Goal: Use online tool/utility: Utilize a website feature to perform a specific function

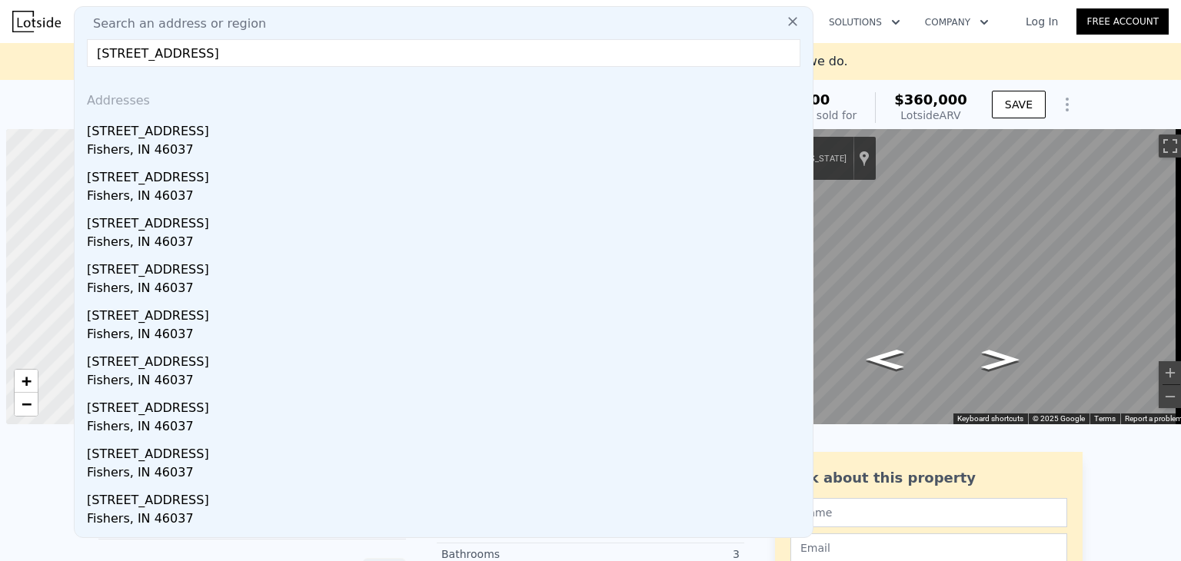
scroll to position [0, 6]
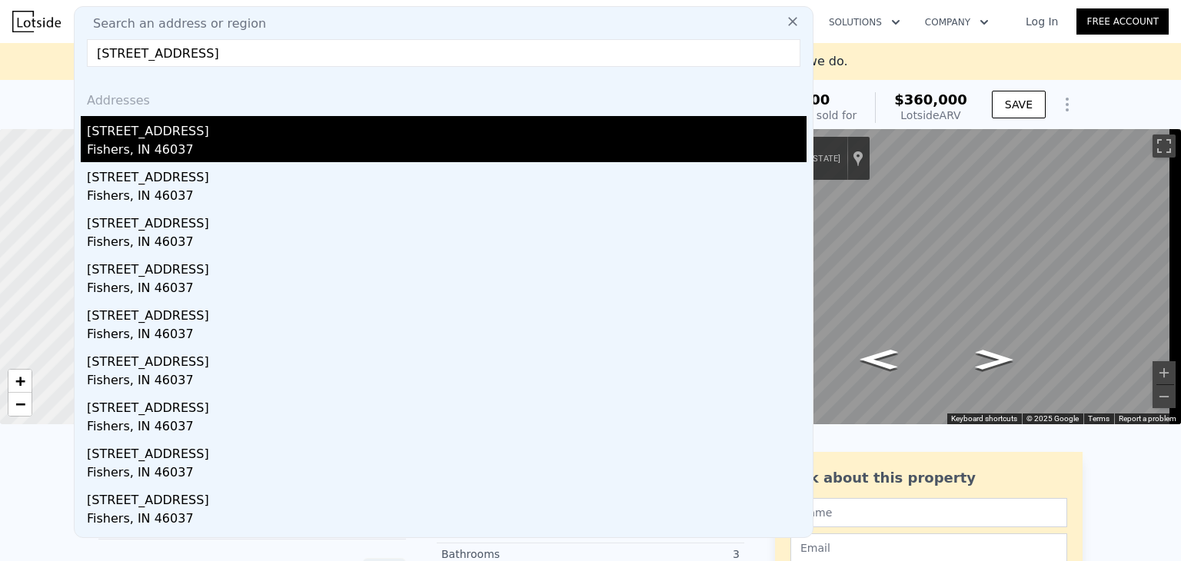
type input "[STREET_ADDRESS]"
click at [126, 134] on div "[STREET_ADDRESS]" at bounding box center [447, 128] width 720 height 25
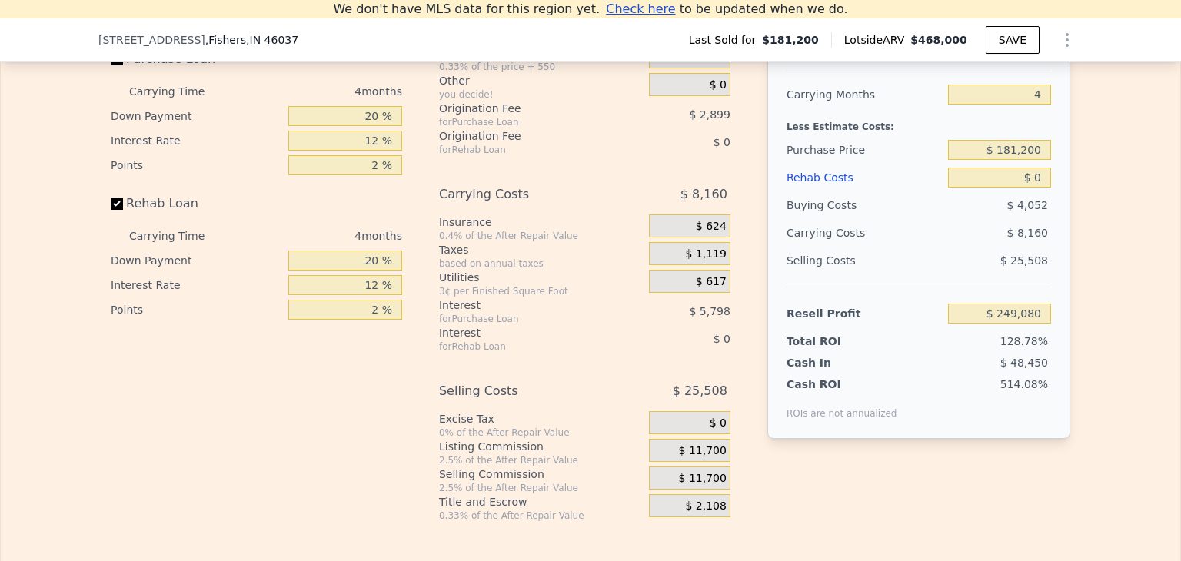
scroll to position [2230, 0]
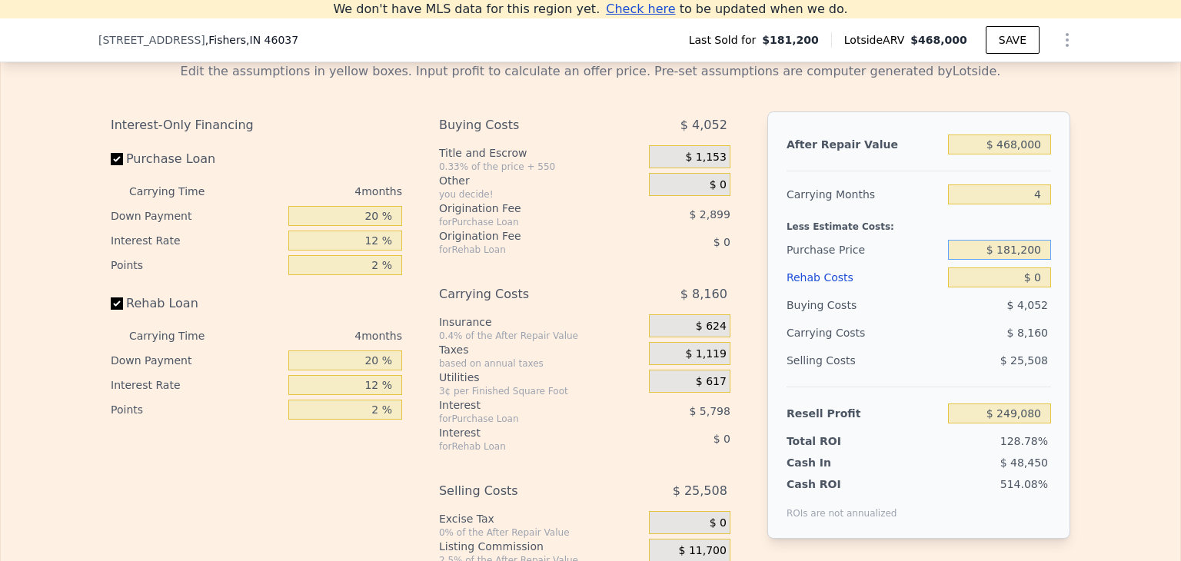
click at [1007, 260] on input "$ 181,200" at bounding box center [999, 250] width 103 height 20
type input "$ 270,000"
type input "$ 155,723"
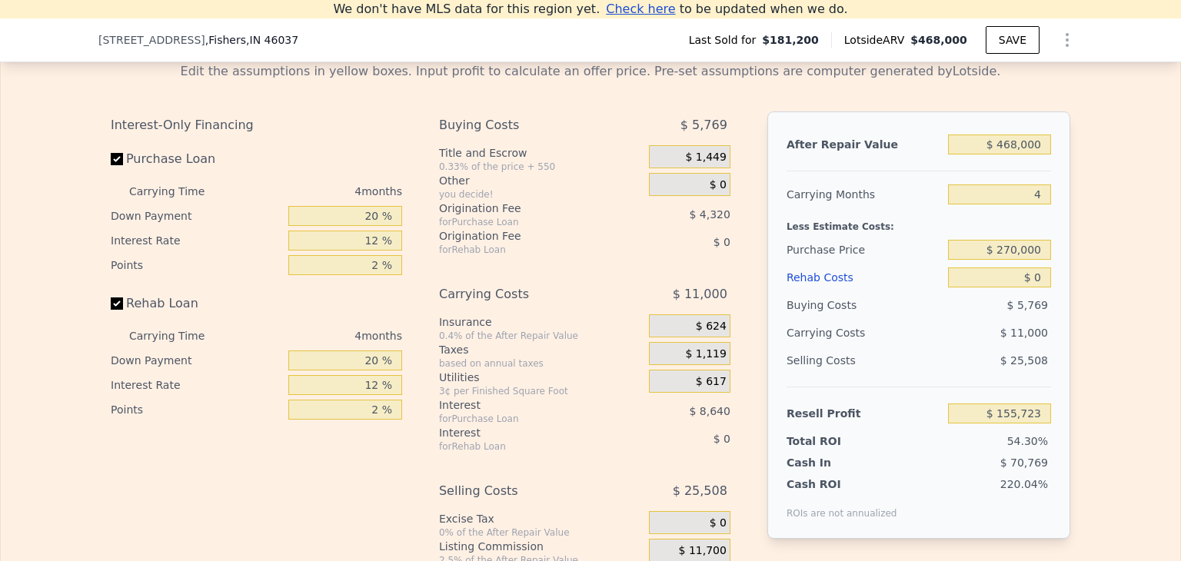
click at [1113, 235] on div "Edit the assumptions in yellow boxes. Input profit to calculate an offer price.…" at bounding box center [590, 336] width 1179 height 572
click at [1039, 288] on input "$ 0" at bounding box center [999, 278] width 103 height 20
type input "$ 3"
type input "$ 155,720"
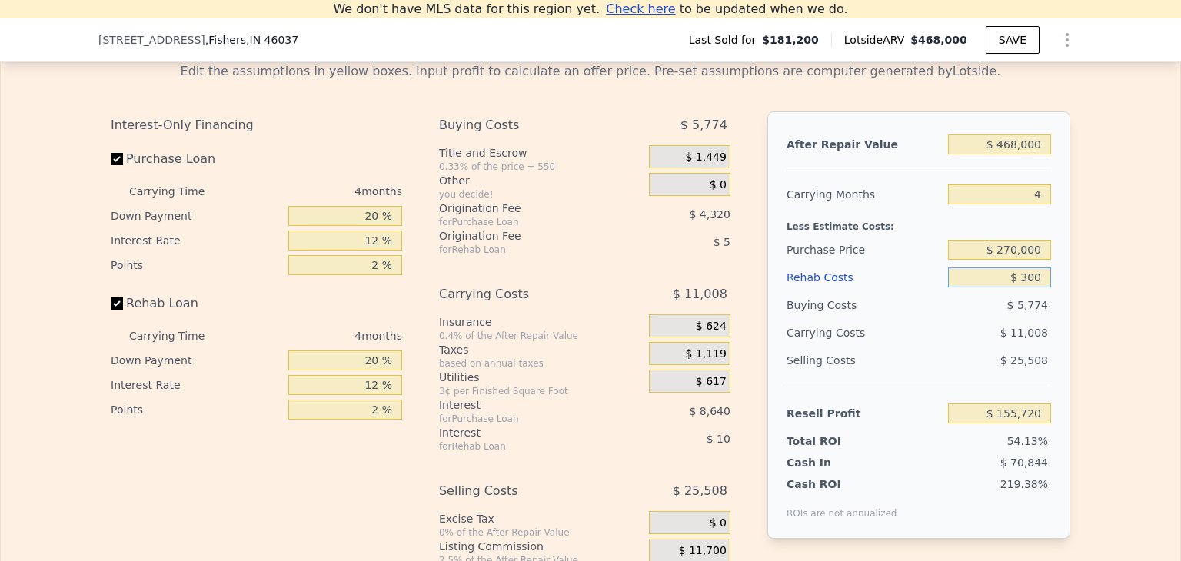
type input "$ 3,000"
type input "$ 152,579"
type input "$ 30,000"
type input "$ 124,283"
type input "$ 30,000"
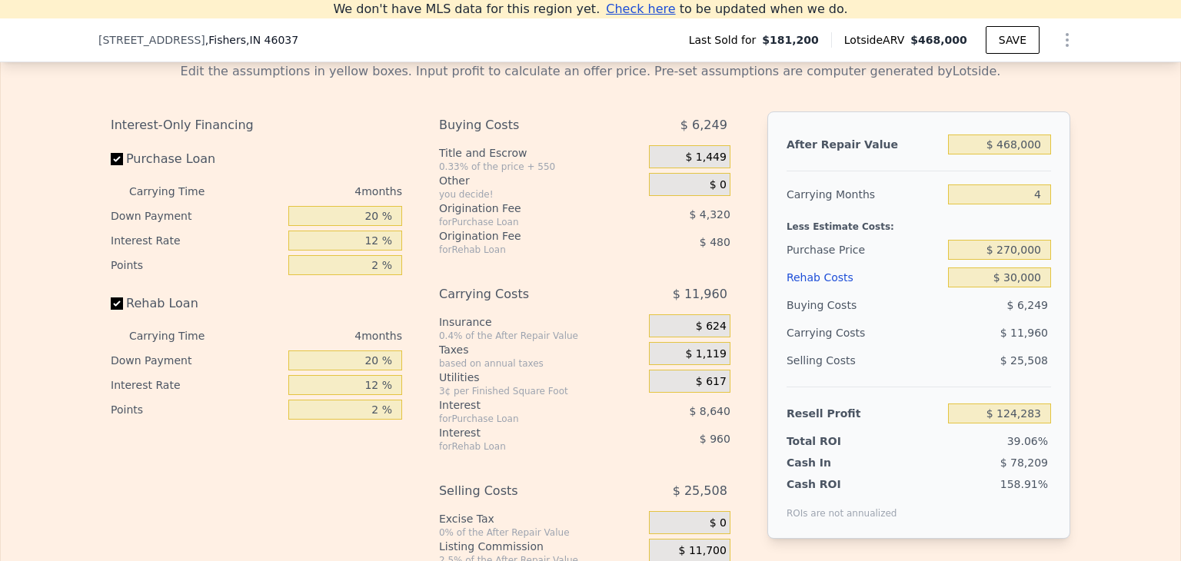
click at [1048, 252] on div "After Repair Value $ 468,000 Carrying Months 4 Less Estimate Costs: Purchase Pr…" at bounding box center [918, 324] width 303 height 427
click at [1016, 155] on input "$ 468,000" at bounding box center [999, 145] width 103 height 20
type input "$ 4,000"
type input "-$ 314,353"
type input "$ 000"
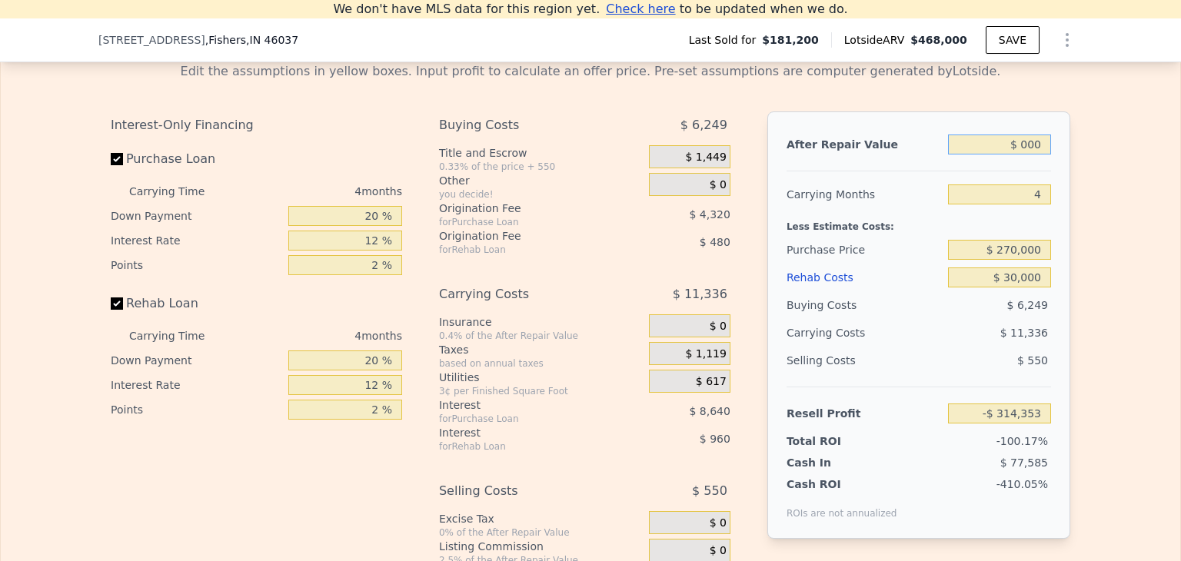
type input "-$ 318,135"
type input "$ 3,000"
type input "-$ 315,299"
type input "$ 380,000"
type input "$ 41,093"
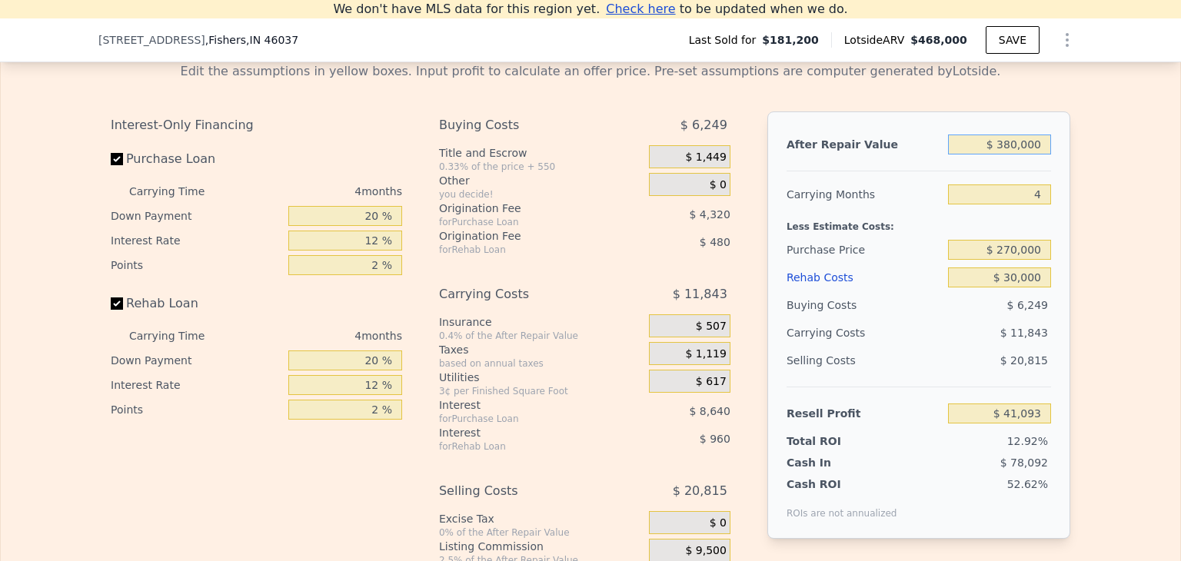
type input "$ 380,000"
click at [1039, 236] on div "Less Estimate Costs:" at bounding box center [918, 222] width 264 height 28
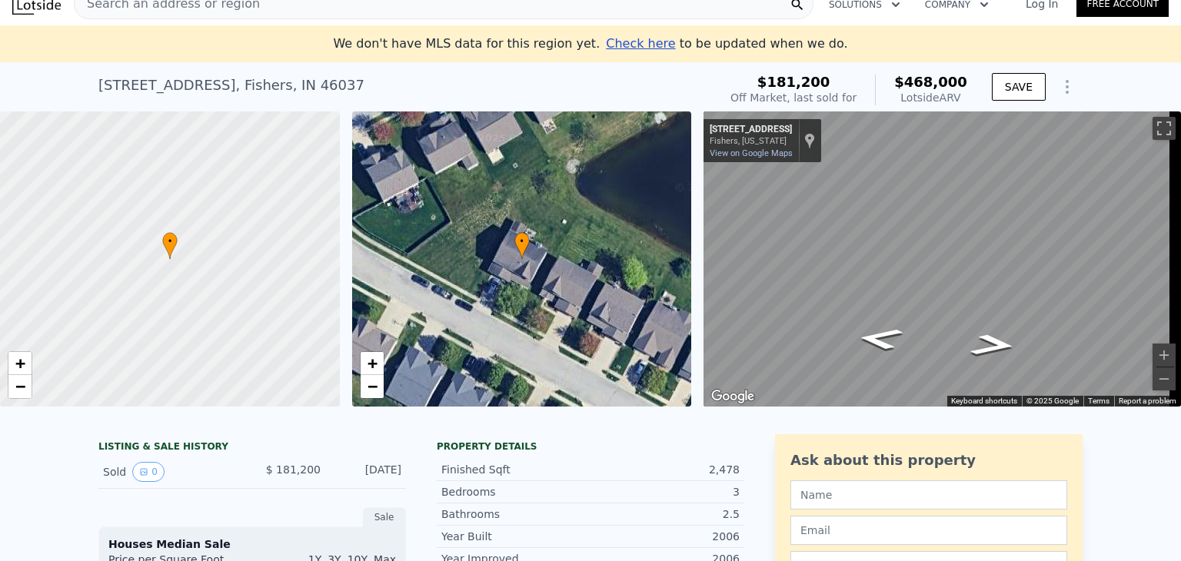
scroll to position [0, 0]
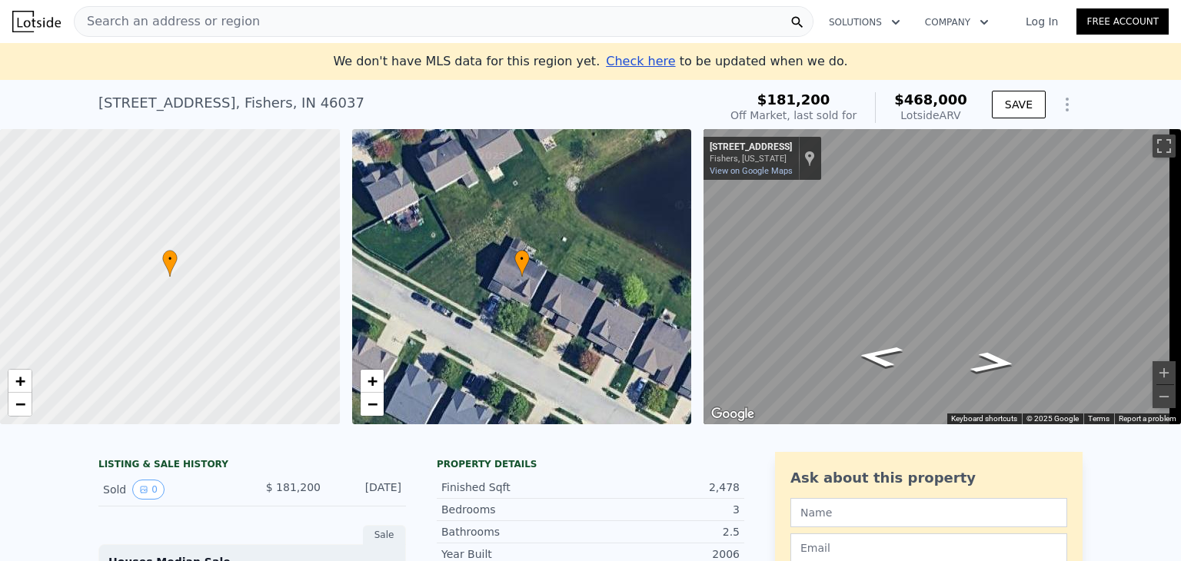
click at [118, 18] on span "Search an address or region" at bounding box center [167, 21] width 185 height 18
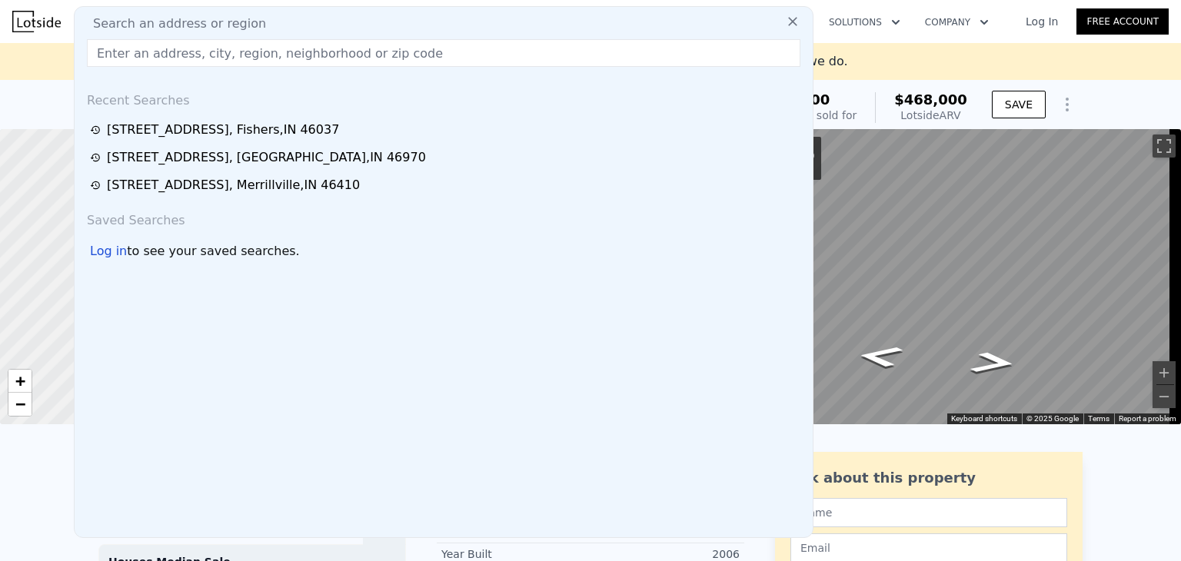
click at [105, 10] on div "Search an address or region Recent Searches [STREET_ADDRESS] [STREET_ADDRESS] […" at bounding box center [444, 272] width 740 height 532
click at [213, 58] on input "text" at bounding box center [443, 53] width 713 height 28
paste input "[STREET_ADDRESS]"
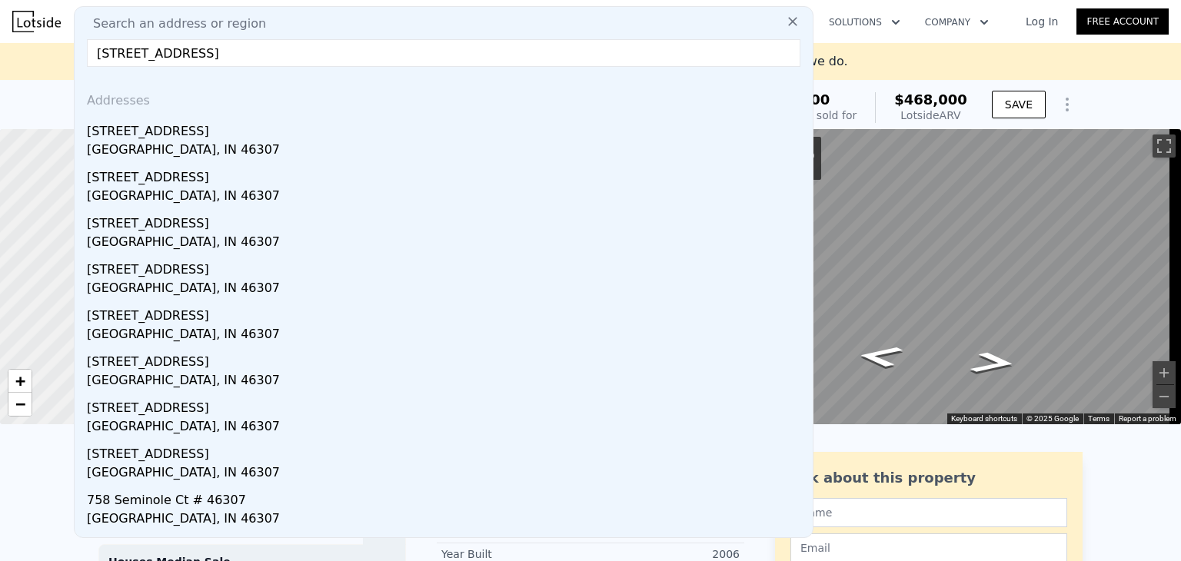
type input "[STREET_ADDRESS]"
click at [288, 58] on input "[STREET_ADDRESS]" at bounding box center [443, 53] width 713 height 28
click at [292, 58] on input "[STREET_ADDRESS]" at bounding box center [443, 53] width 713 height 28
click at [294, 51] on input "[STREET_ADDRESS]" at bounding box center [443, 53] width 713 height 28
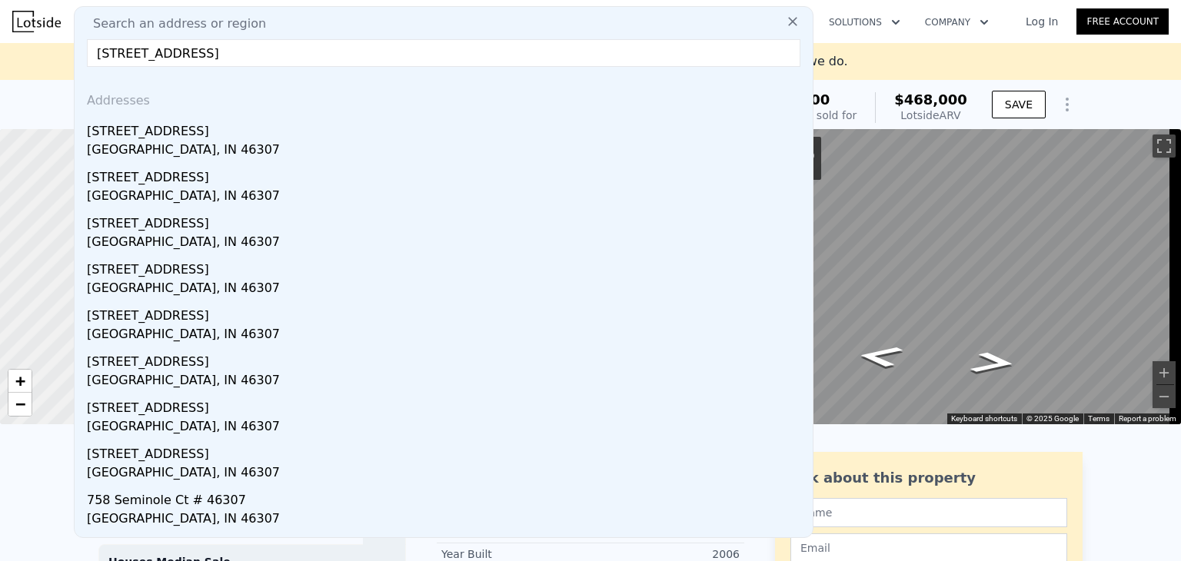
drag, startPoint x: 294, startPoint y: 51, endPoint x: 298, endPoint y: 60, distance: 10.3
click at [298, 60] on input "[STREET_ADDRESS]" at bounding box center [443, 53] width 713 height 28
click at [298, 59] on input "[STREET_ADDRESS]" at bounding box center [443, 53] width 713 height 28
click at [303, 55] on input "[STREET_ADDRESS]" at bounding box center [443, 53] width 713 height 28
click at [309, 55] on input "[STREET_ADDRESS]" at bounding box center [443, 53] width 713 height 28
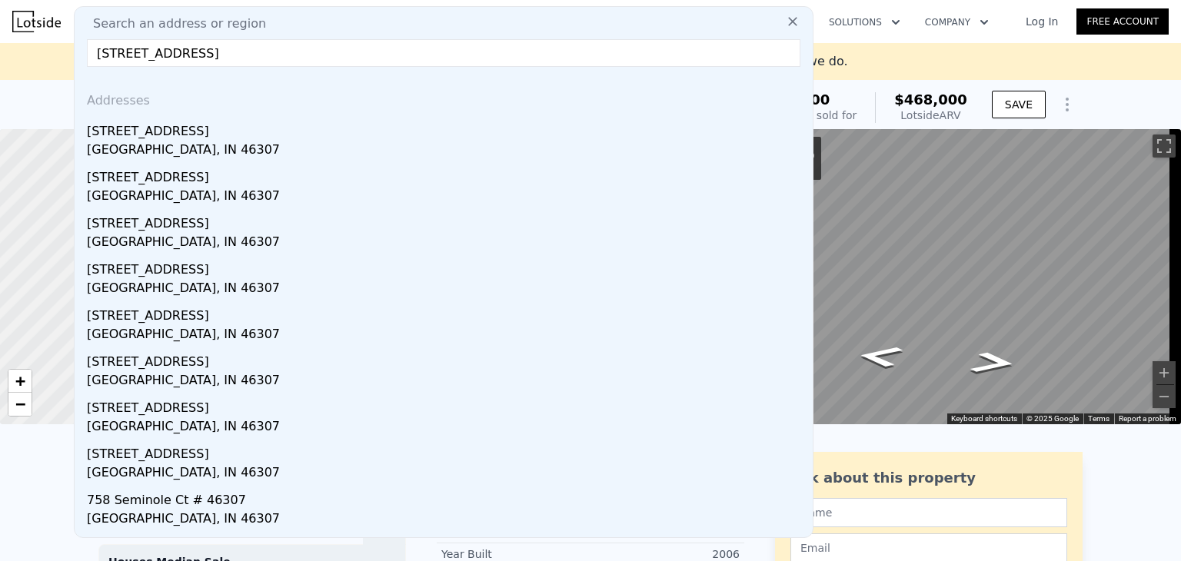
drag, startPoint x: 352, startPoint y: 49, endPoint x: 89, endPoint y: 74, distance: 264.1
click at [89, 74] on div "Search an address or region [STREET_ADDRESS] Addresses [STREET_ADDRESS][GEOGRAP…" at bounding box center [444, 272] width 740 height 532
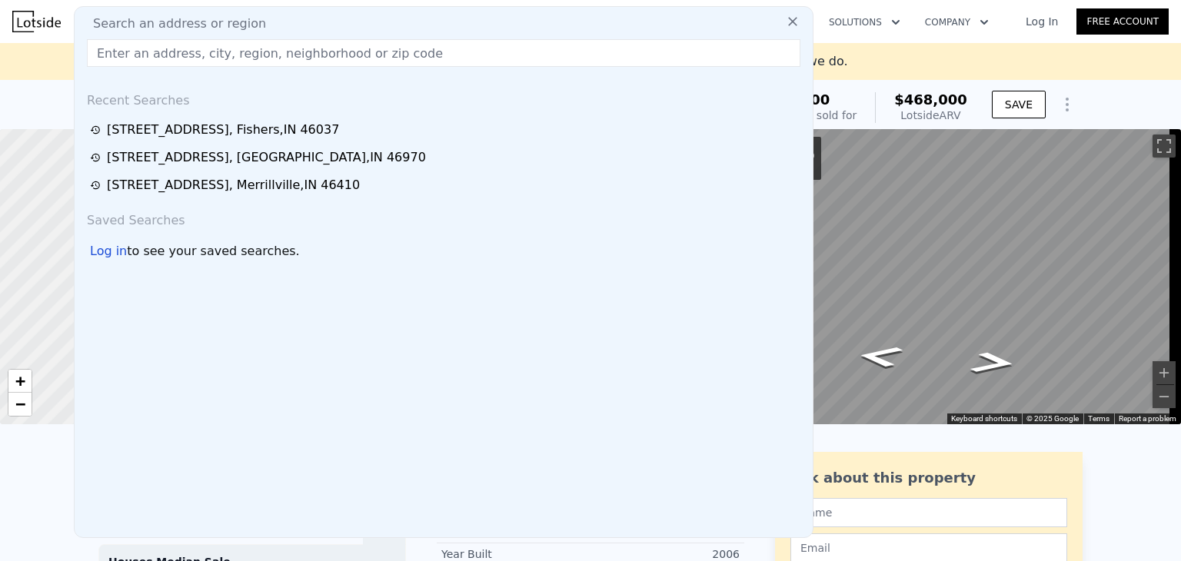
paste input "[STREET_ADDRESS]"
type input "[STREET_ADDRESS]"
